Goal: Information Seeking & Learning: Learn about a topic

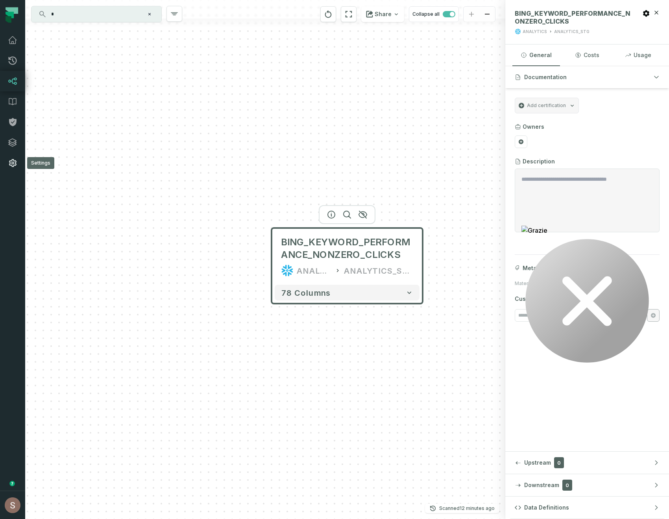
click at [20, 164] on link "Settings" at bounding box center [12, 163] width 25 height 20
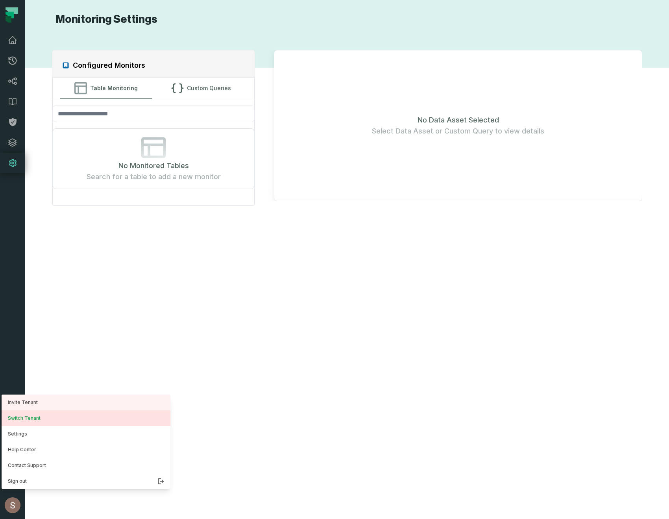
click at [14, 419] on button "Switch Tenant" at bounding box center [86, 418] width 169 height 16
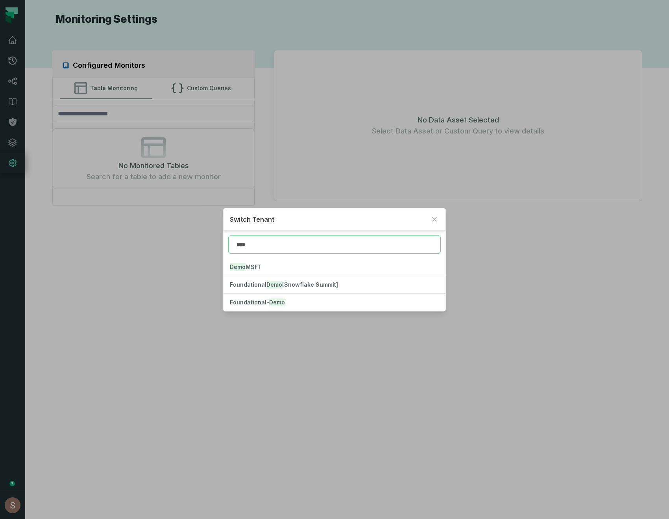
type input "****"
click button "Foundational- Demo" at bounding box center [335, 302] width 222 height 17
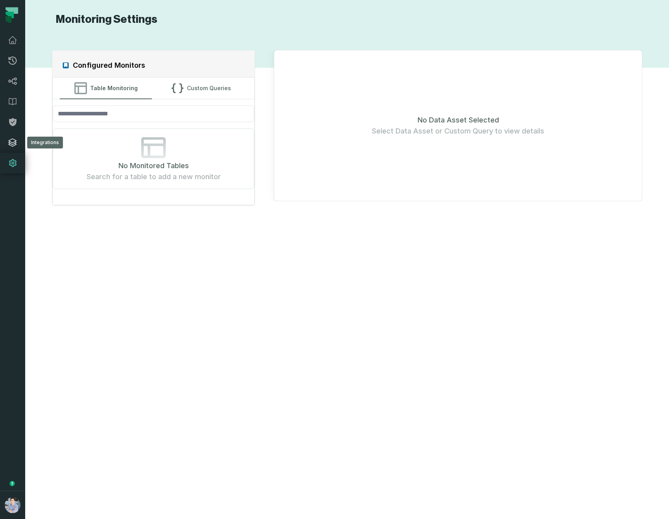
click at [13, 141] on icon at bounding box center [12, 142] width 9 height 9
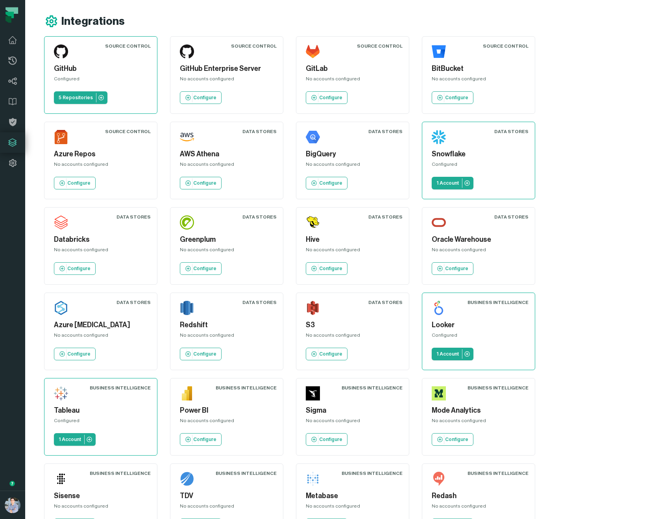
click at [575, 222] on div "Source Control GitHub Configured 5 Repositories Source Control GitHub Enterpris…" at bounding box center [352, 502] width 616 height 932
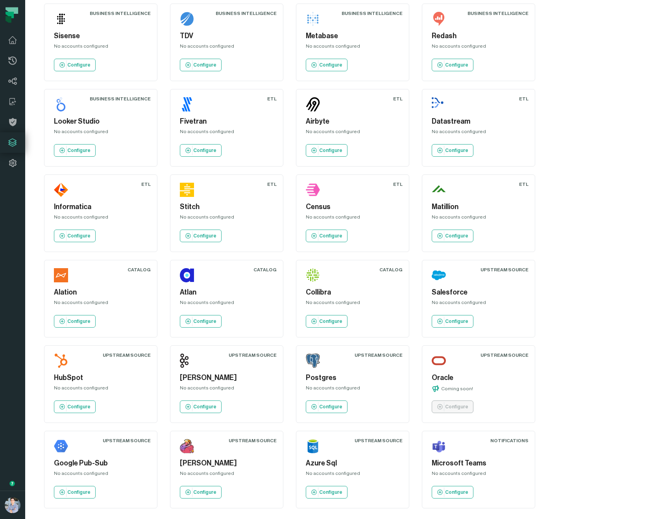
scroll to position [463, 0]
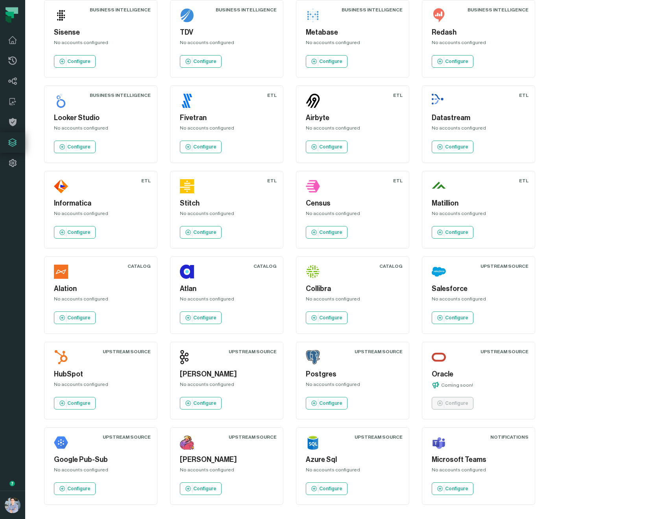
click at [585, 301] on div "Source Control GitHub Configured 5 Repositories Source Control GitHub Enterpris…" at bounding box center [352, 39] width 616 height 932
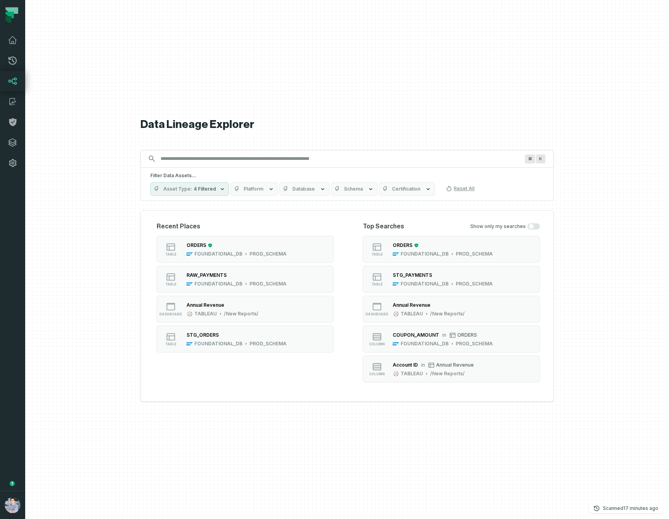
click at [253, 185] on button "Platform" at bounding box center [254, 188] width 47 height 13
click at [297, 191] on span "Database" at bounding box center [303, 189] width 22 height 6
click at [353, 125] on h1 "Data Lineage Explorer" at bounding box center [346, 125] width 413 height 14
click at [247, 185] on button "Platform" at bounding box center [254, 188] width 47 height 13
click at [297, 187] on span "Database" at bounding box center [303, 189] width 22 height 6
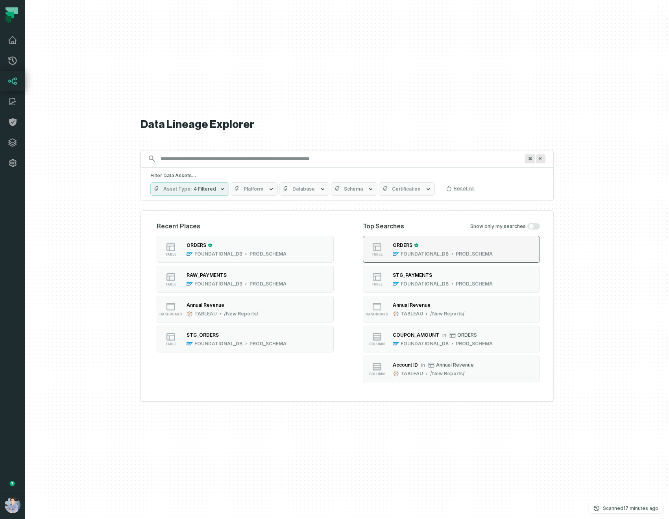
click at [418, 245] on div "ORDERS" at bounding box center [443, 245] width 100 height 8
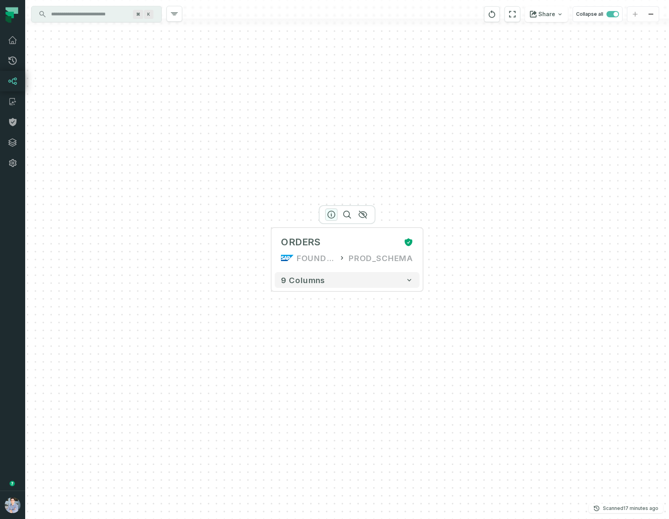
click at [332, 215] on icon "button" at bounding box center [331, 214] width 9 height 9
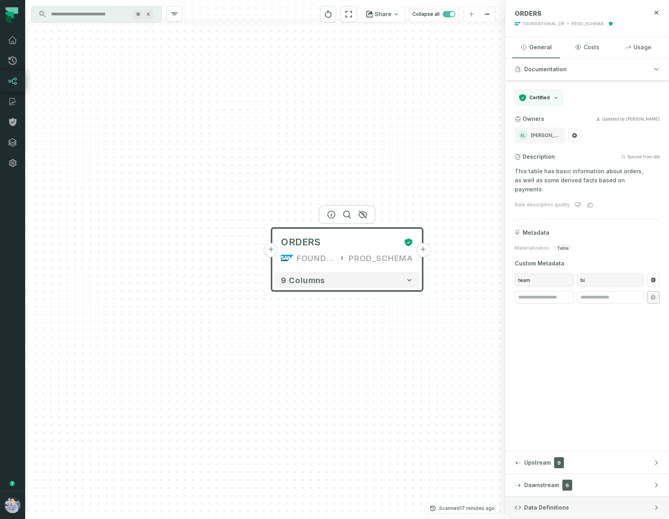
click at [587, 505] on button "Data Definitions" at bounding box center [587, 507] width 164 height 22
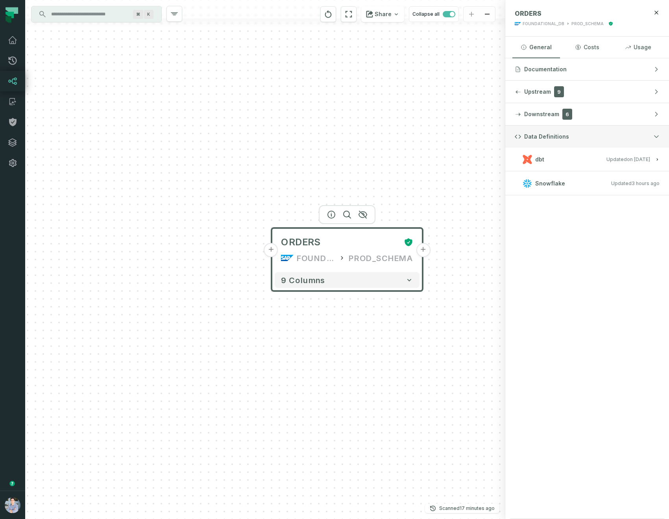
click at [638, 141] on button "Data Definitions" at bounding box center [587, 137] width 164 height 22
click at [613, 85] on button "Upstream 9" at bounding box center [587, 92] width 164 height 22
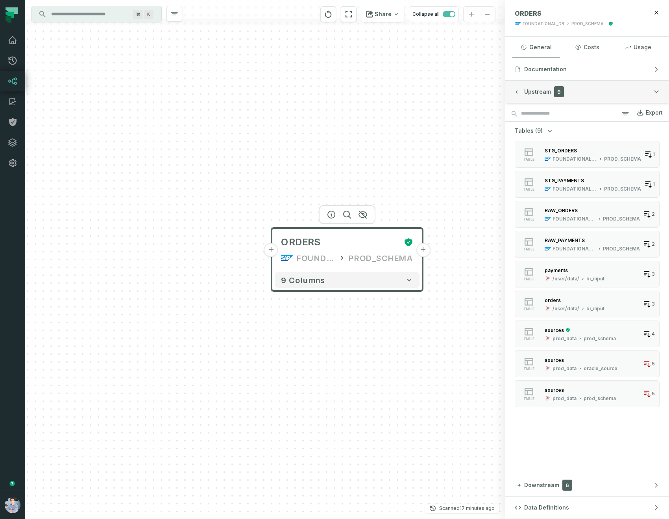
click at [603, 87] on button "Upstream 9" at bounding box center [587, 92] width 164 height 22
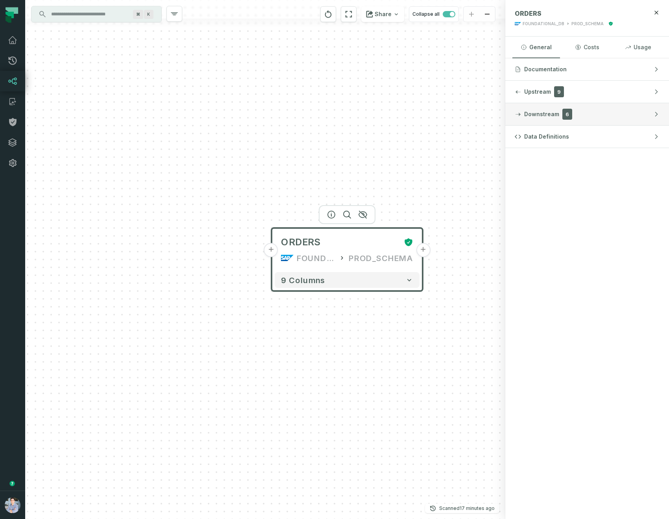
click at [599, 111] on button "Downstream 6" at bounding box center [587, 114] width 164 height 22
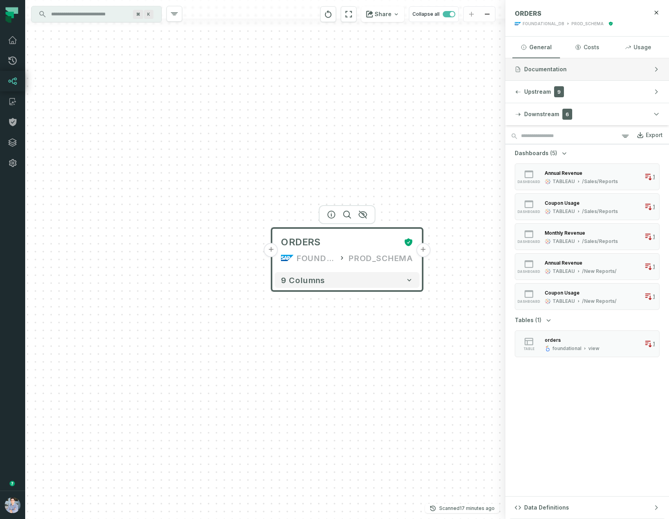
click at [595, 77] on button "Documentation" at bounding box center [587, 69] width 164 height 22
